Goal: Information Seeking & Learning: Get advice/opinions

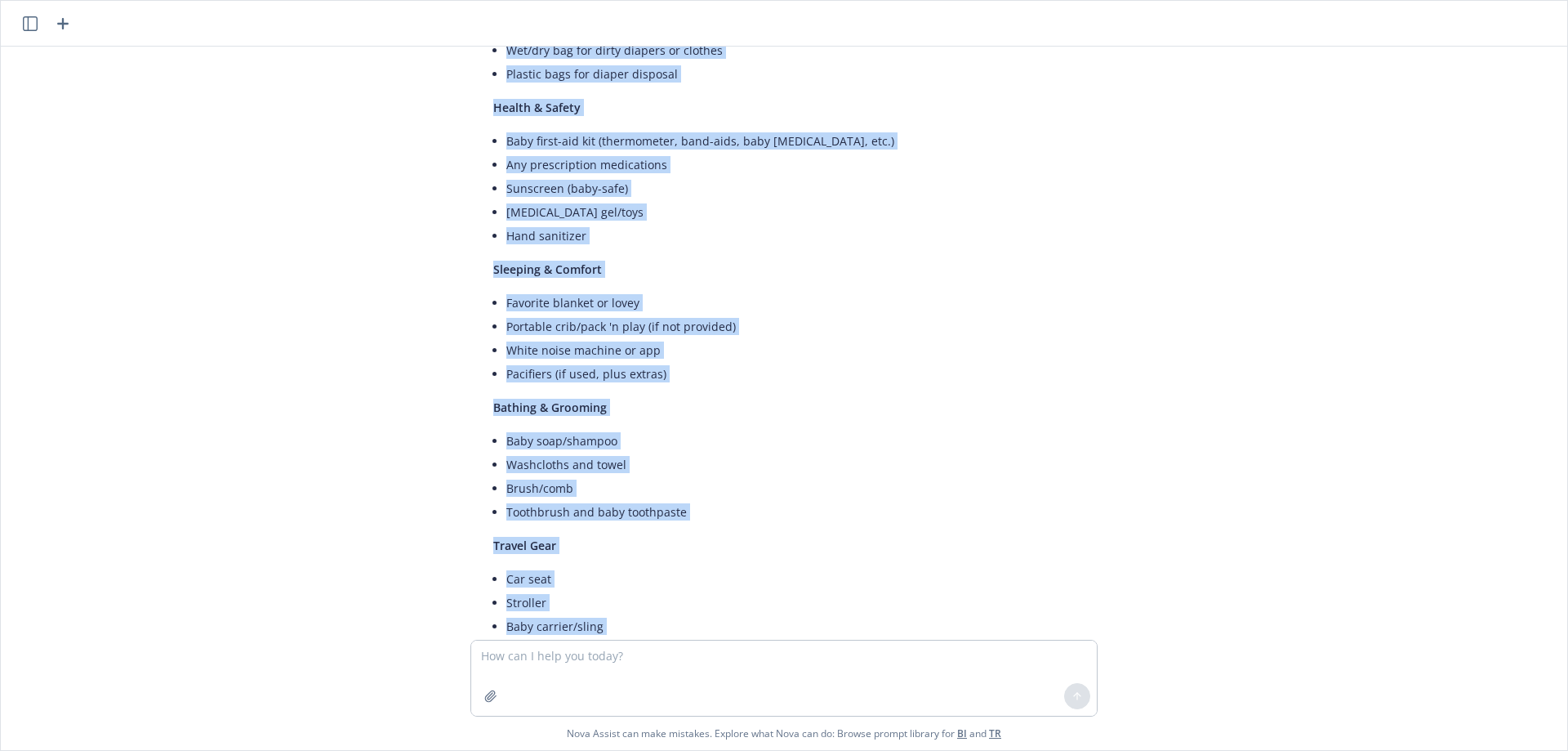
scroll to position [1114, 0]
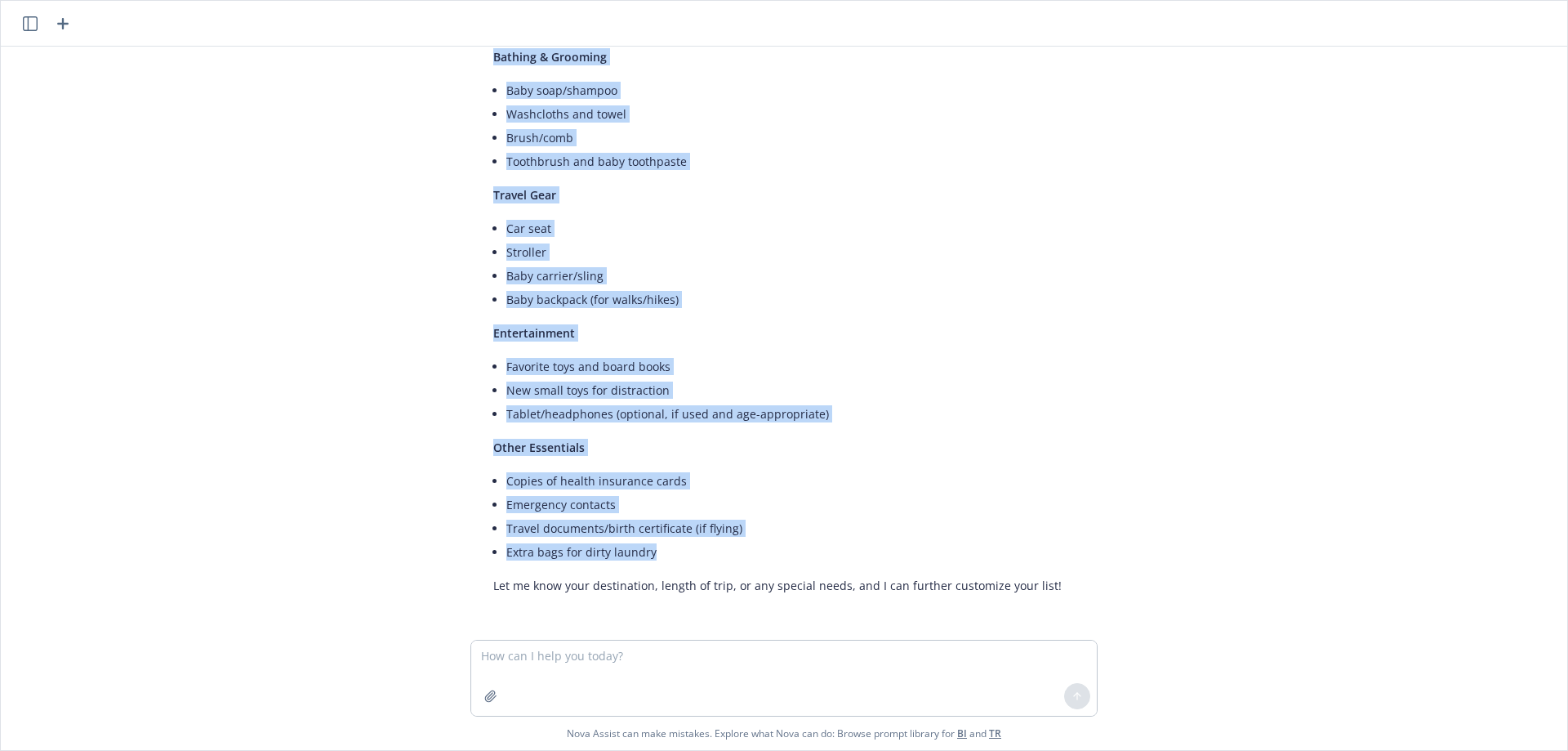
drag, startPoint x: 489, startPoint y: 176, endPoint x: 707, endPoint y: 565, distance: 445.9
copy div "Clothing Onesies/bodysuits (at least 2 per day) Pants/leggings/shorts Shirts/to…"
